Goal: Task Accomplishment & Management: Manage account settings

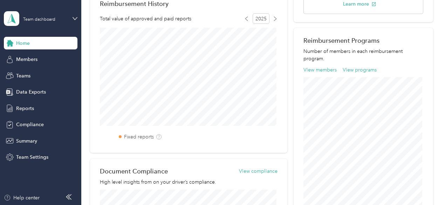
scroll to position [175, 0]
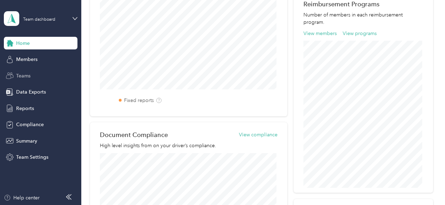
click at [25, 74] on span "Teams" at bounding box center [23, 75] width 14 height 7
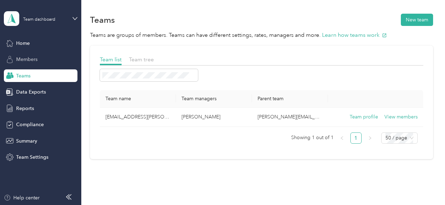
click at [37, 61] on span "Members" at bounding box center [26, 59] width 21 height 7
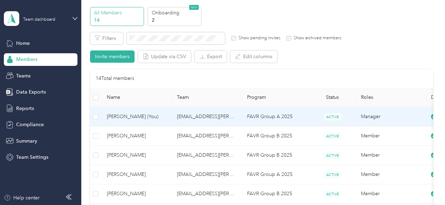
scroll to position [35, 0]
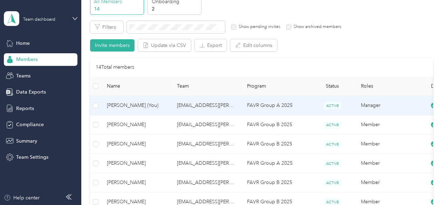
click at [241, 106] on td "[EMAIL_ADDRESS][PERSON_NAME][DOMAIN_NAME]" at bounding box center [206, 105] width 70 height 19
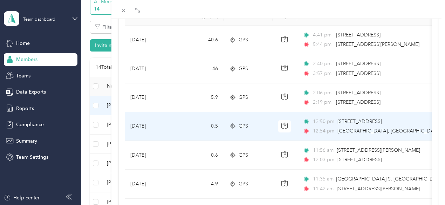
scroll to position [175, 0]
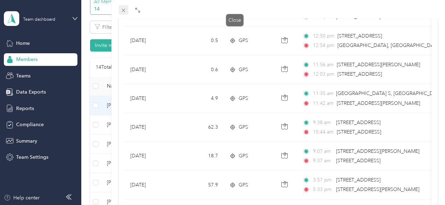
click at [126, 11] on icon at bounding box center [124, 10] width 6 height 6
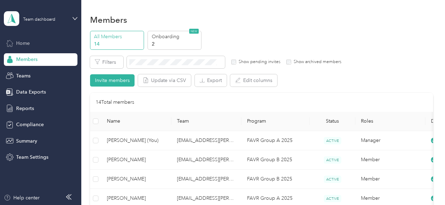
click at [29, 42] on span "Home" at bounding box center [23, 43] width 14 height 7
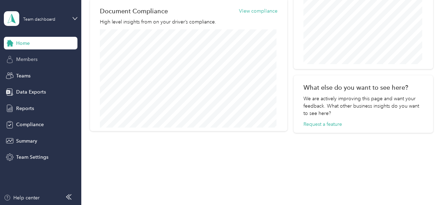
click at [32, 63] on span "Members" at bounding box center [26, 59] width 21 height 7
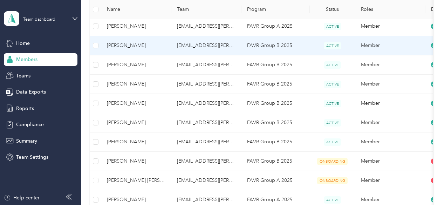
scroll to position [54, 0]
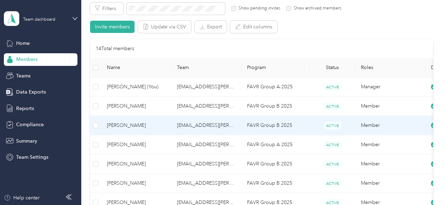
click at [216, 128] on td "[EMAIL_ADDRESS][PERSON_NAME][DOMAIN_NAME]" at bounding box center [206, 125] width 70 height 19
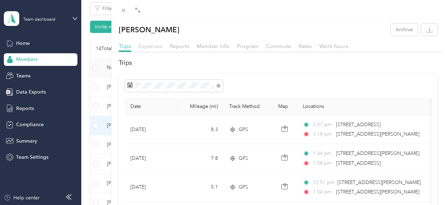
click at [162, 44] on span "Expenses" at bounding box center [150, 46] width 24 height 7
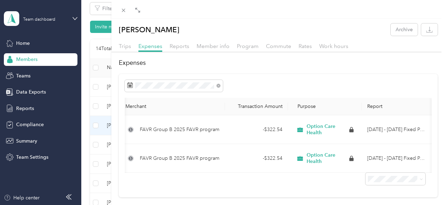
scroll to position [0, 166]
click at [189, 44] on span "Reports" at bounding box center [180, 46] width 20 height 7
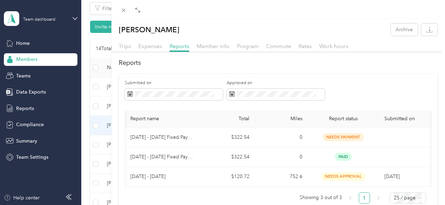
scroll to position [0, 115]
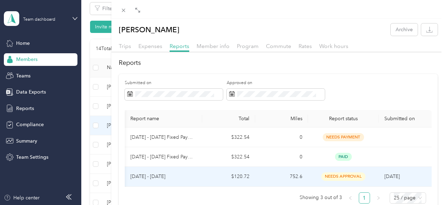
click at [339, 180] on span "needs approval" at bounding box center [343, 176] width 44 height 8
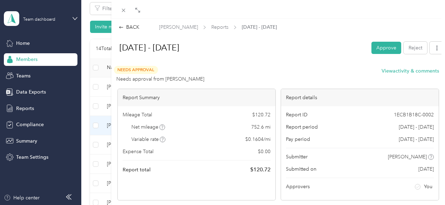
click at [29, 109] on div "BACK [PERSON_NAME] Reports [DATE] - [DATE] [DATE] - [DATE] Approve Reject Needs…" at bounding box center [222, 102] width 445 height 205
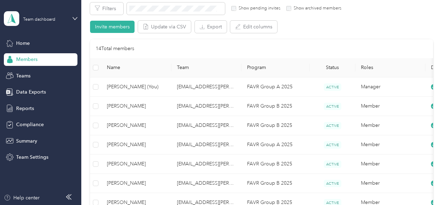
click at [32, 109] on span "Reports" at bounding box center [25, 108] width 18 height 7
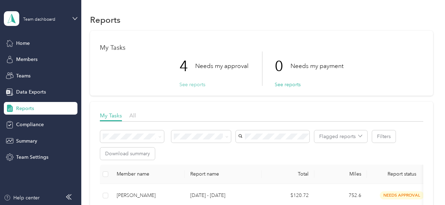
click at [188, 83] on button "See reports" at bounding box center [192, 84] width 26 height 7
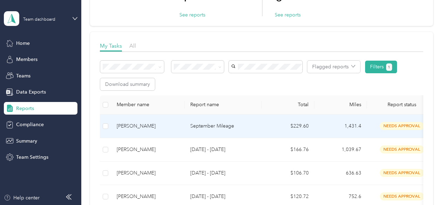
scroll to position [105, 0]
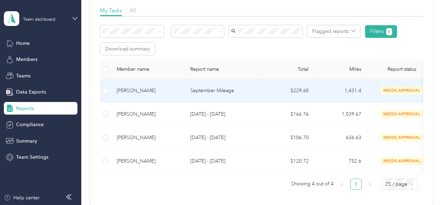
click at [275, 92] on td "$229.60" at bounding box center [288, 90] width 53 height 23
